Goal: Transaction & Acquisition: Purchase product/service

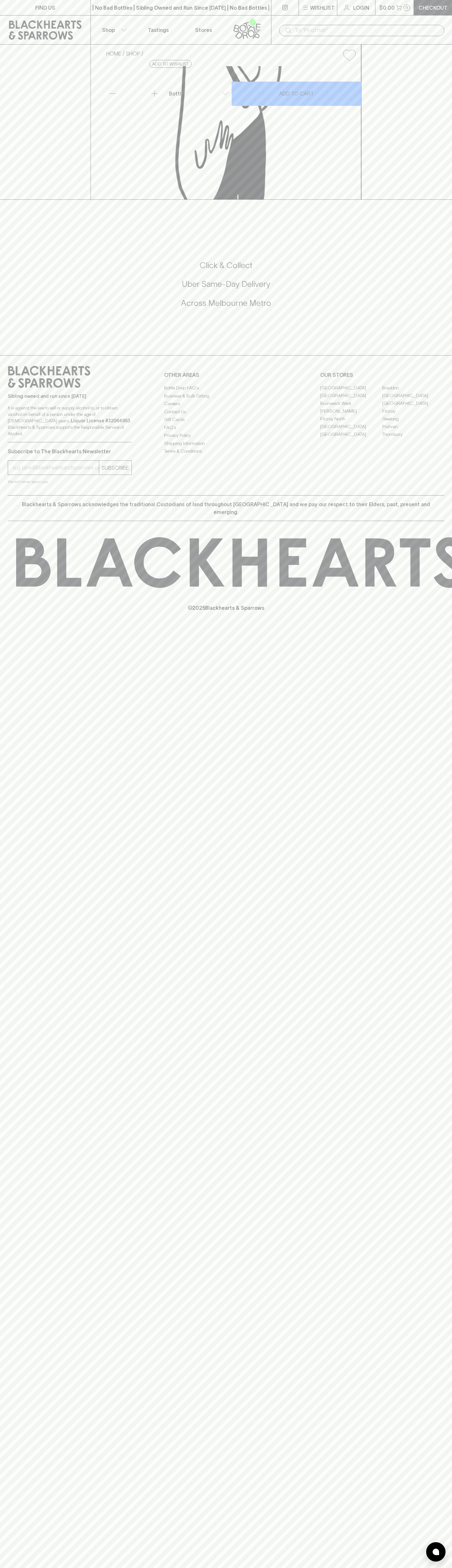
click at [117, 16] on button "Shop" at bounding box center [113, 29] width 45 height 29
click at [447, 713] on div at bounding box center [226, 784] width 452 height 1568
click at [72, 1567] on html "FIND US | No Bad Bottles | Sibling Owned and Run Since 2006 | No Bad Bottles | …" at bounding box center [226, 784] width 452 height 1568
click at [13, 348] on div at bounding box center [226, 784] width 452 height 1568
